Goal: Find contact information: Find contact information

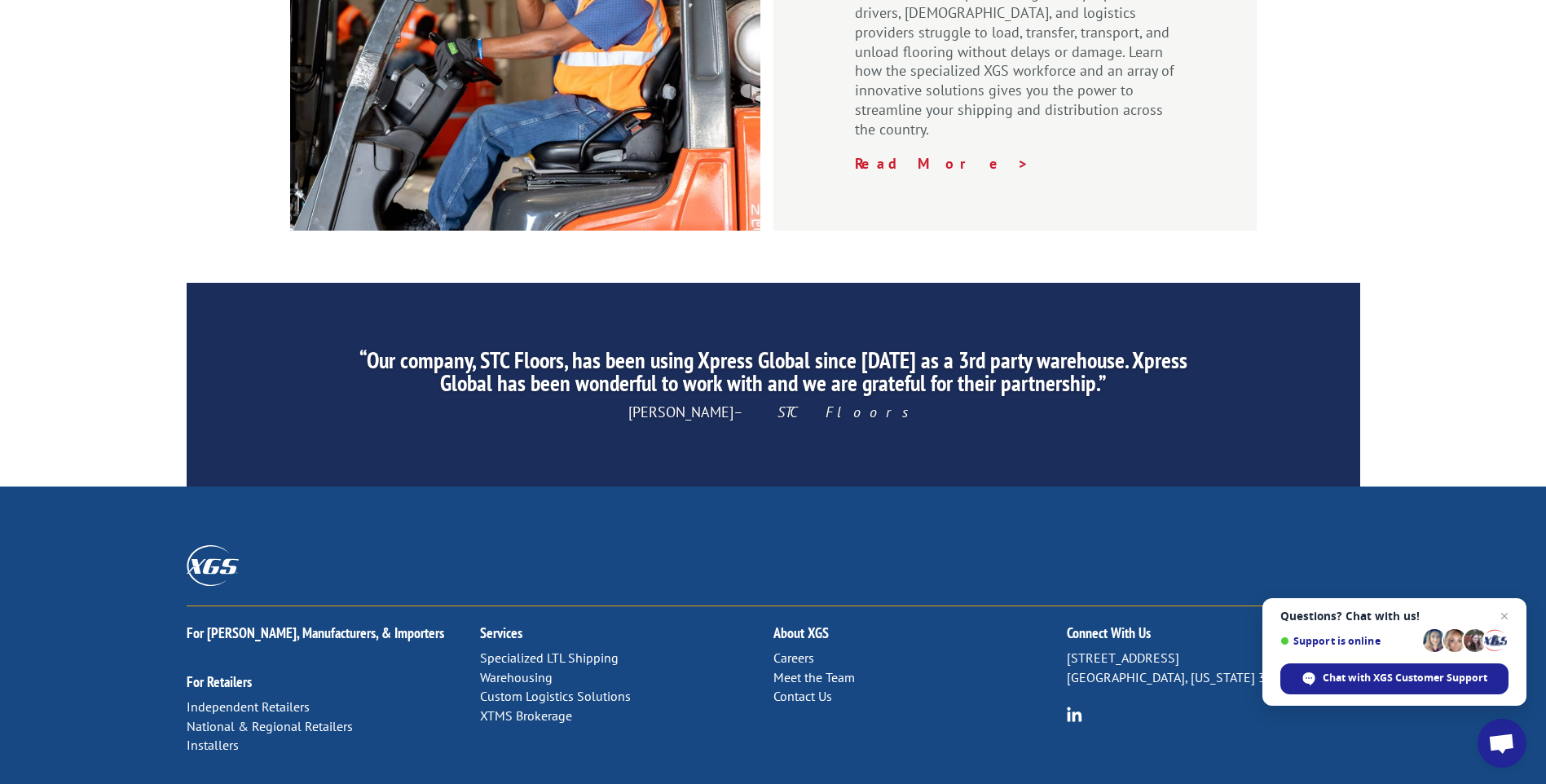
scroll to position [2441, 0]
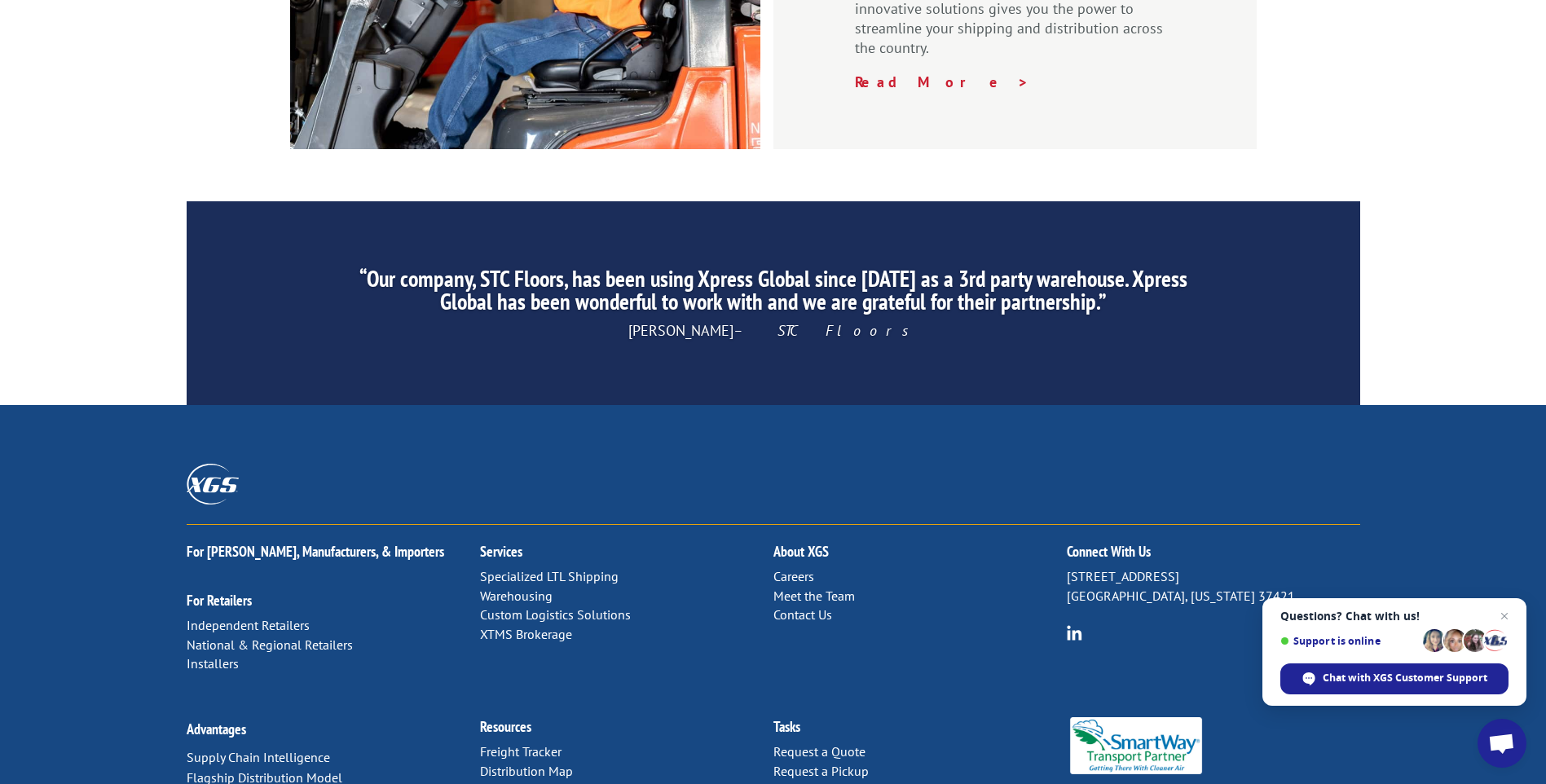
click at [808, 607] on link "Contact Us" at bounding box center [802, 615] width 59 height 16
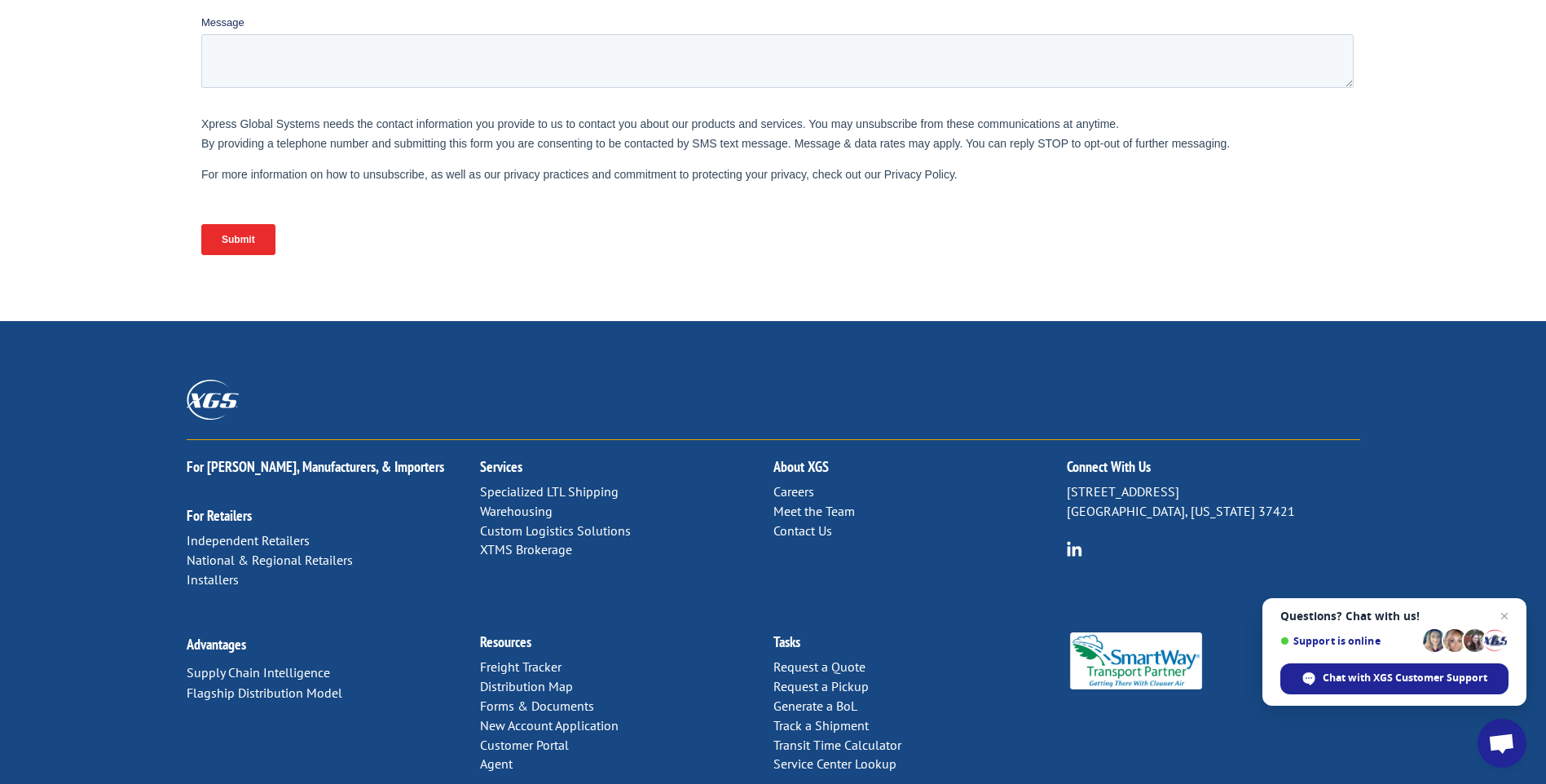
scroll to position [627, 0]
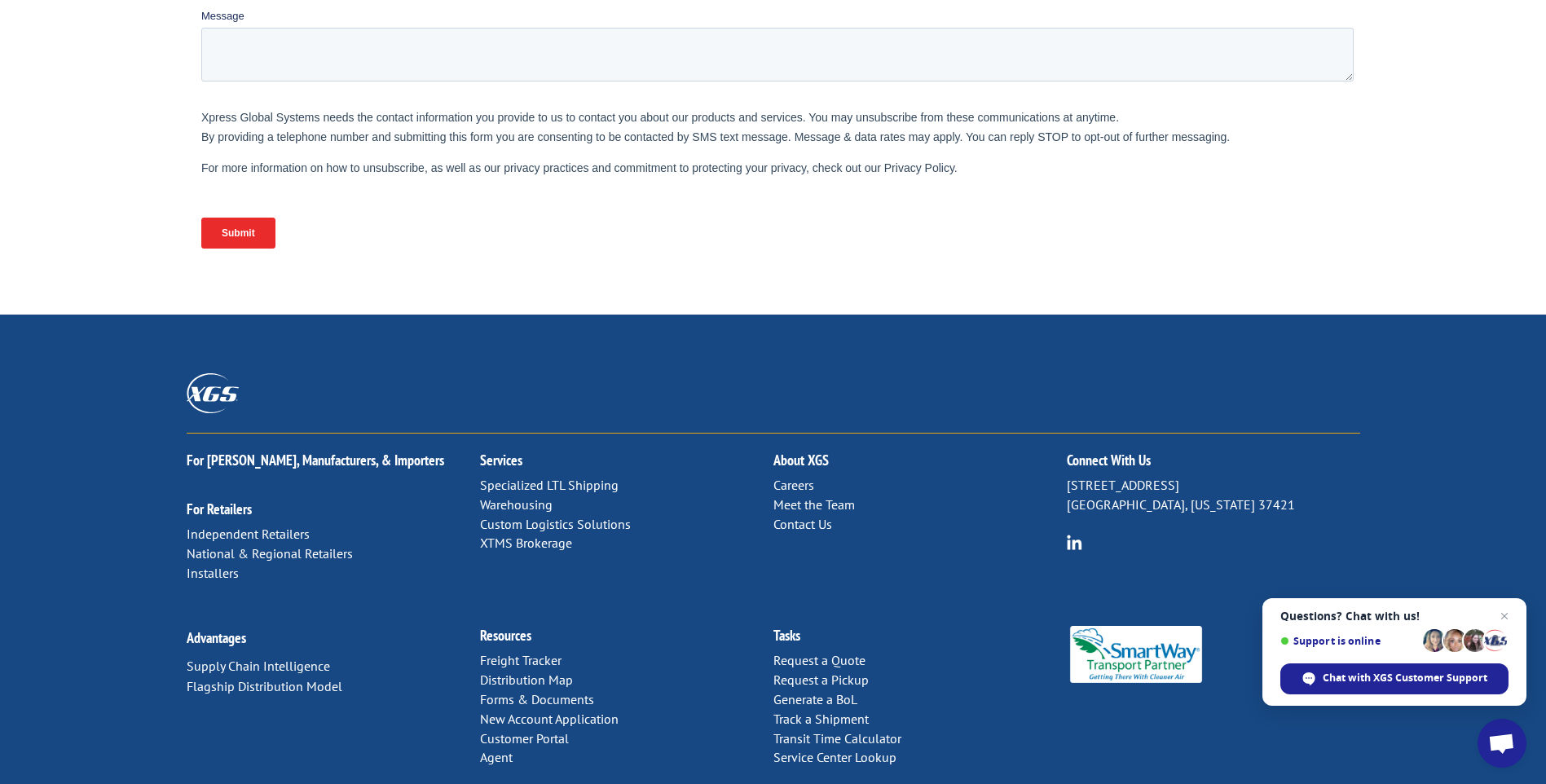
click at [819, 516] on link "Contact Us" at bounding box center [802, 524] width 59 height 16
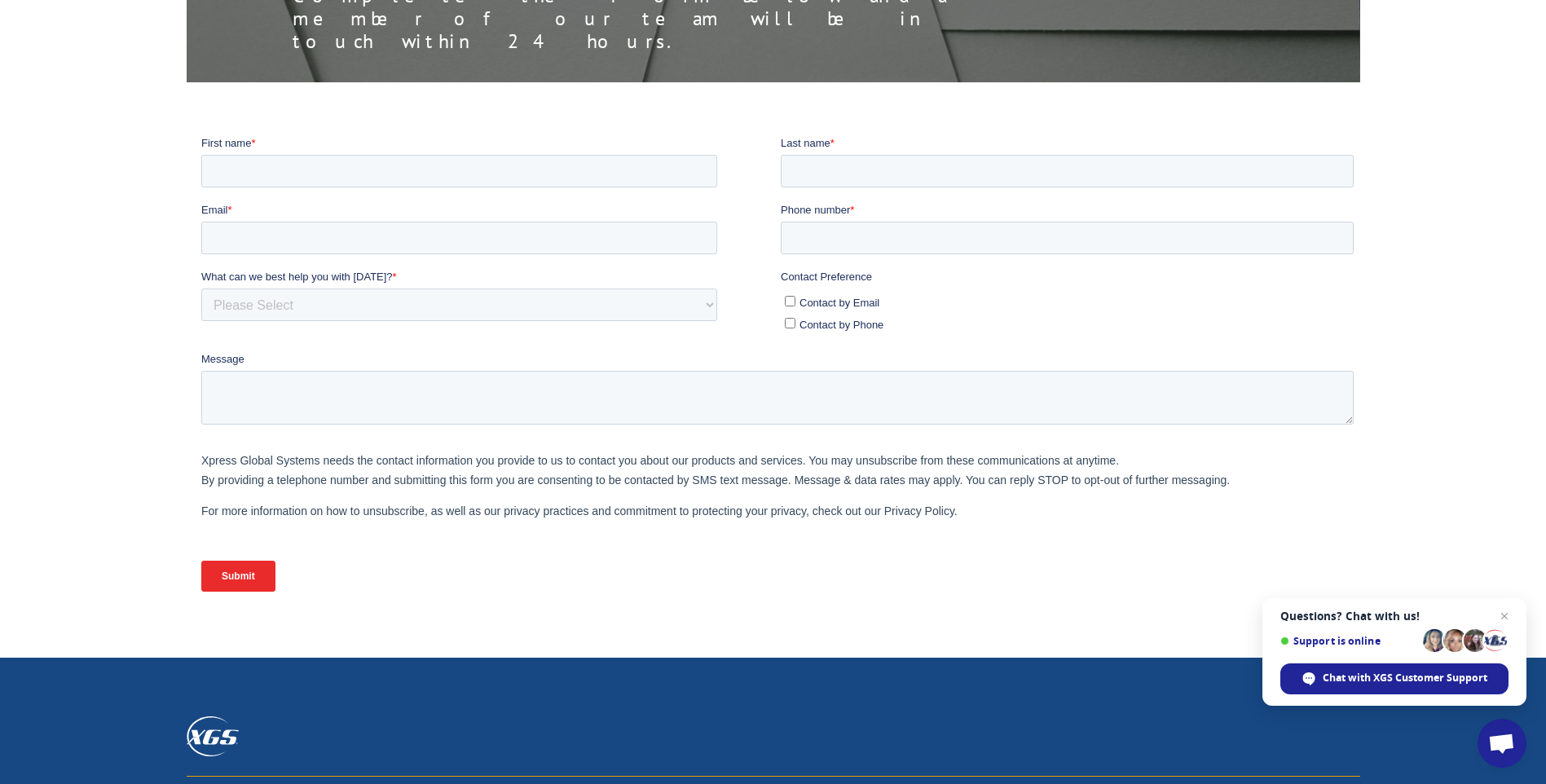
scroll to position [571, 0]
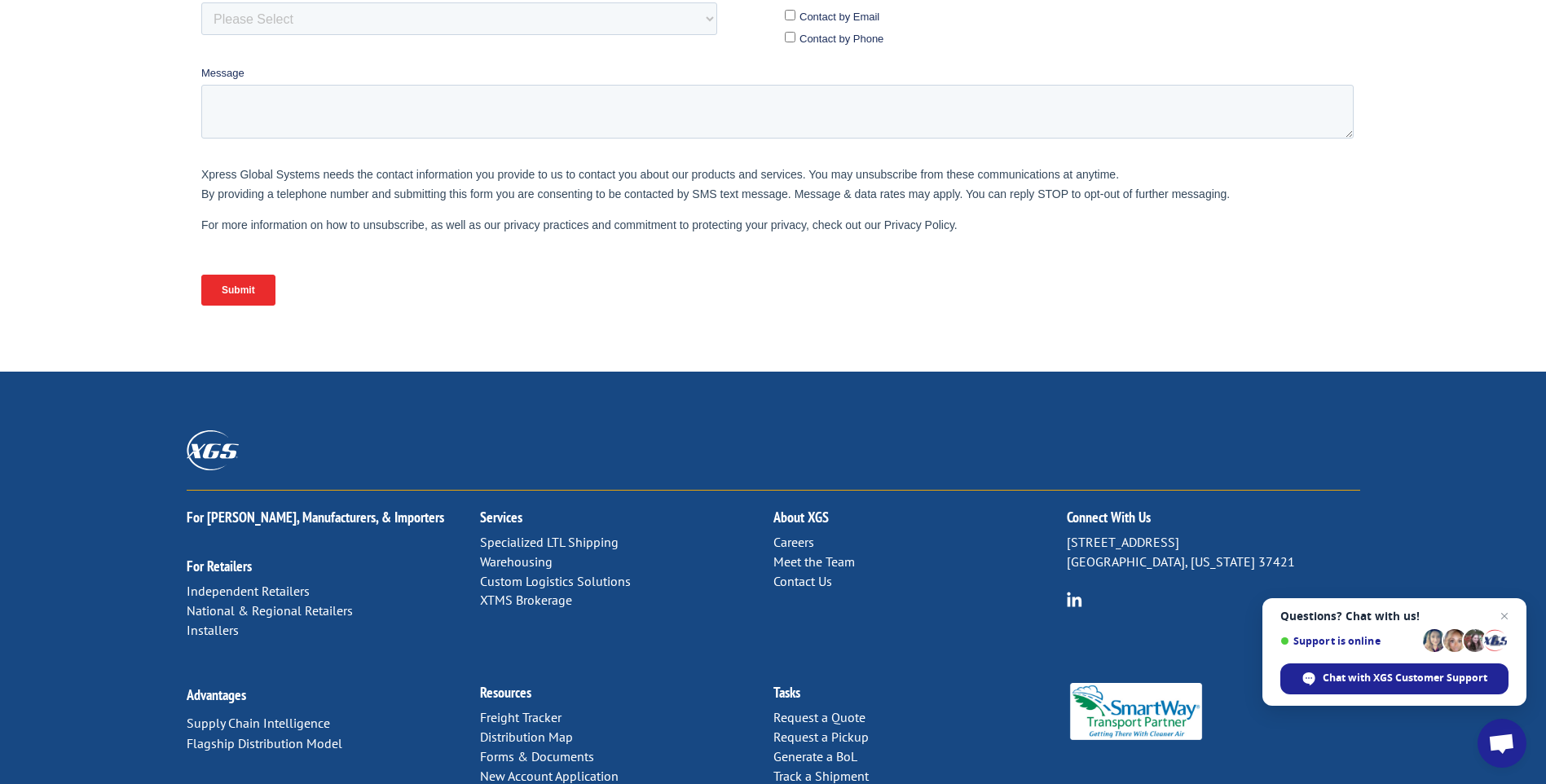
click at [801, 572] on link "Contact Us" at bounding box center [802, 581] width 59 height 16
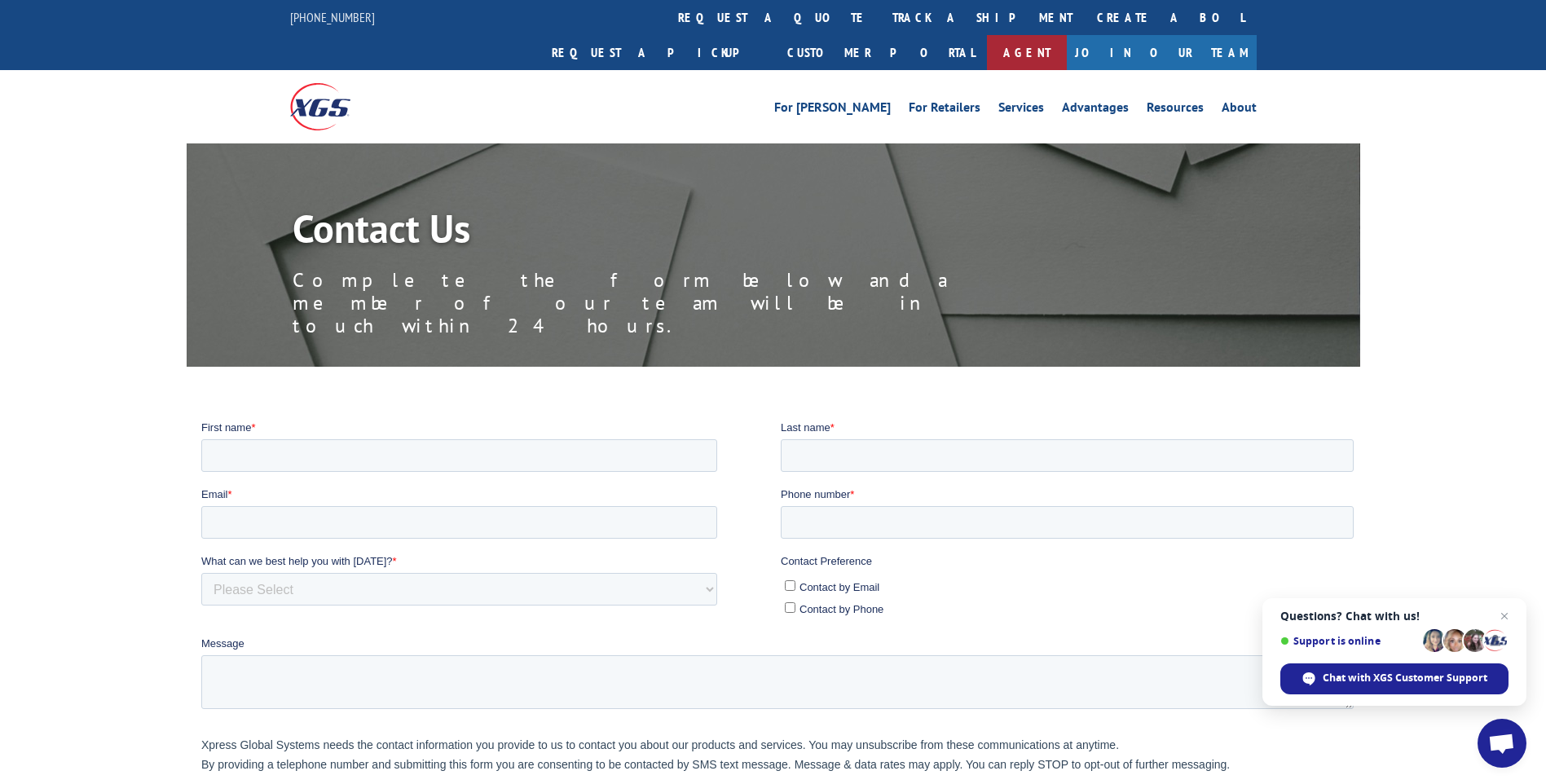
click at [1067, 35] on link "Agent" at bounding box center [1026, 52] width 80 height 35
